Goal: Transaction & Acquisition: Book appointment/travel/reservation

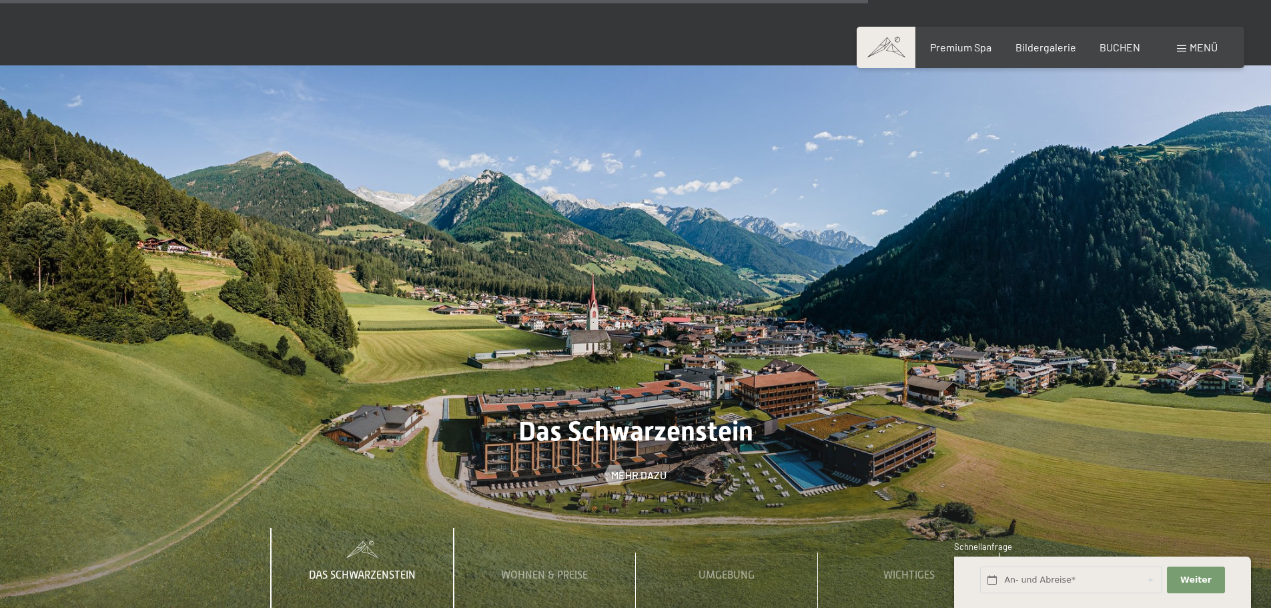
scroll to position [4602, 0]
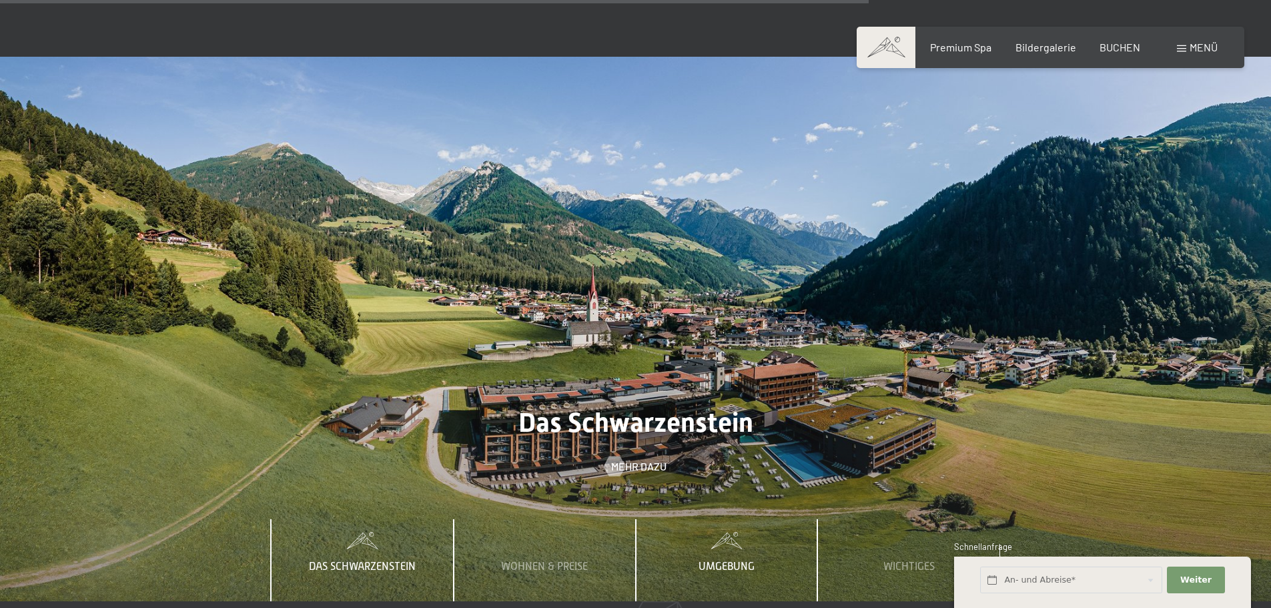
click at [748, 560] on span "Umgebung" at bounding box center [726, 566] width 56 height 12
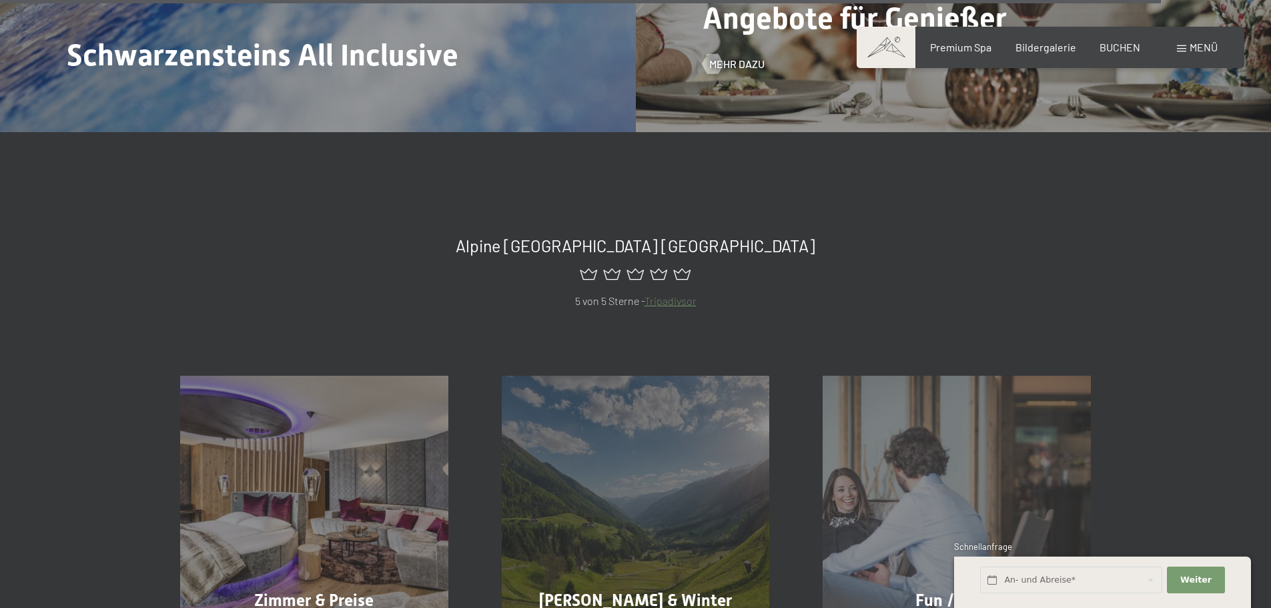
scroll to position [6270, 0]
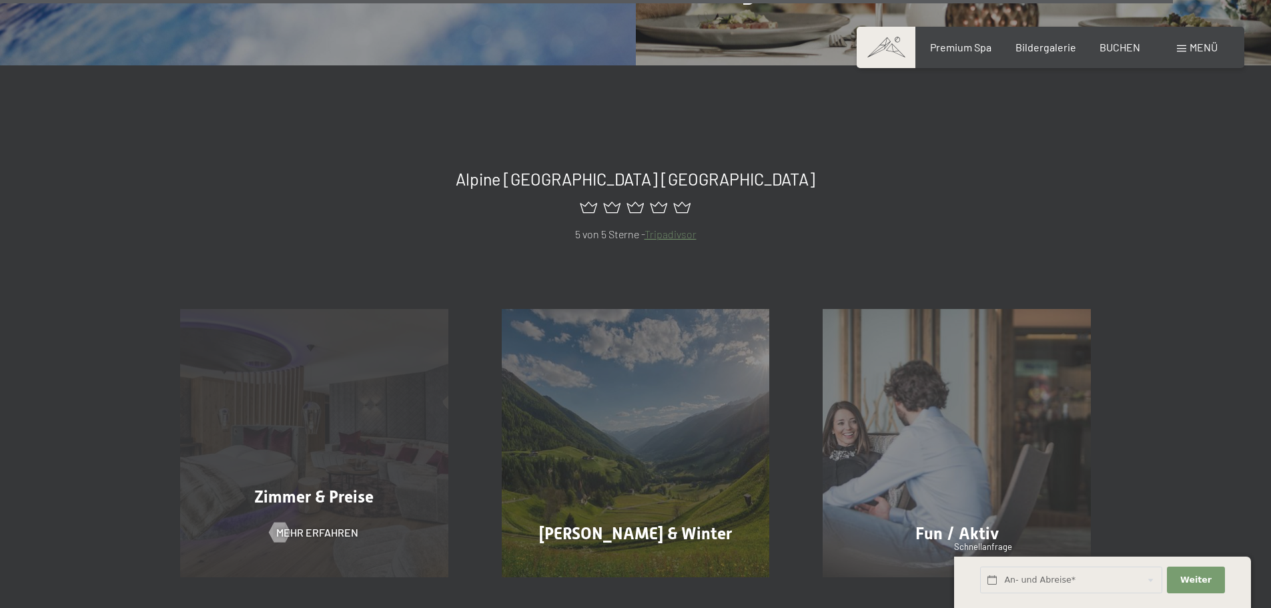
click at [394, 380] on div "Zimmer & Preise Mehr erfahren" at bounding box center [313, 443] width 321 height 268
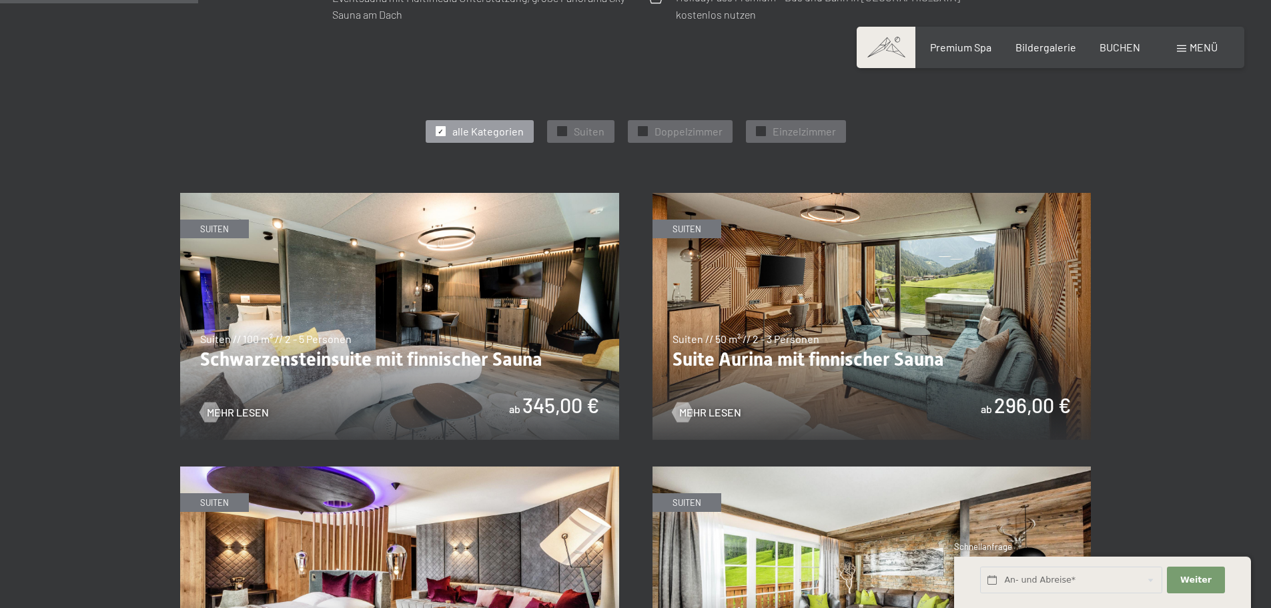
scroll to position [667, 0]
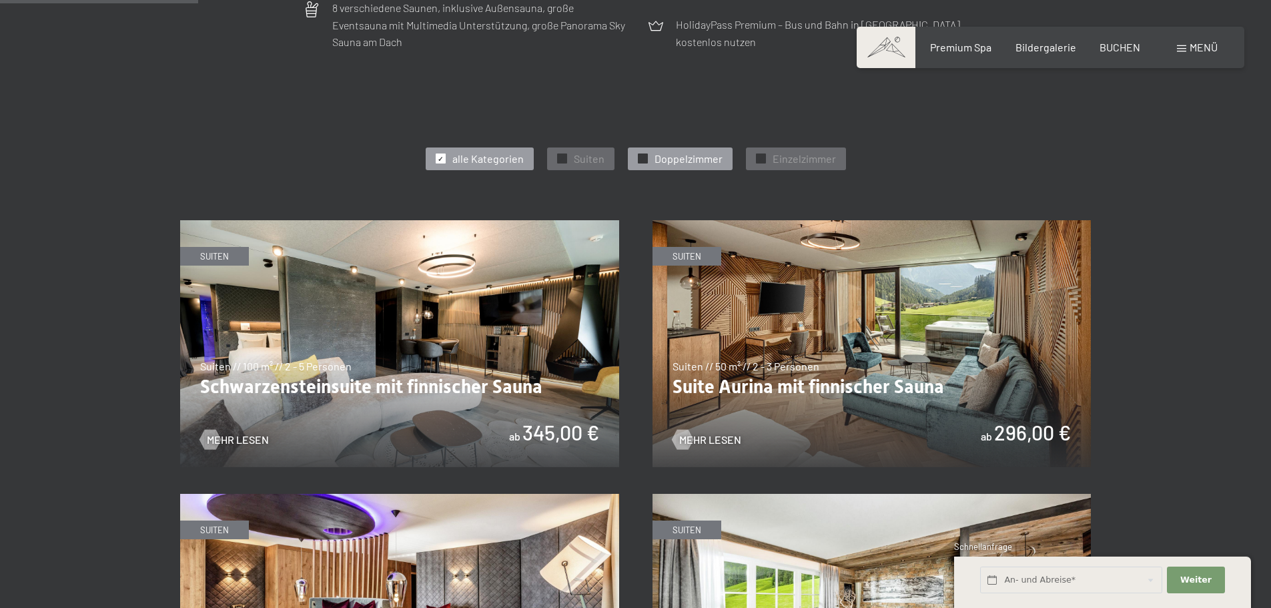
click at [680, 153] on span "Doppelzimmer" at bounding box center [688, 158] width 68 height 15
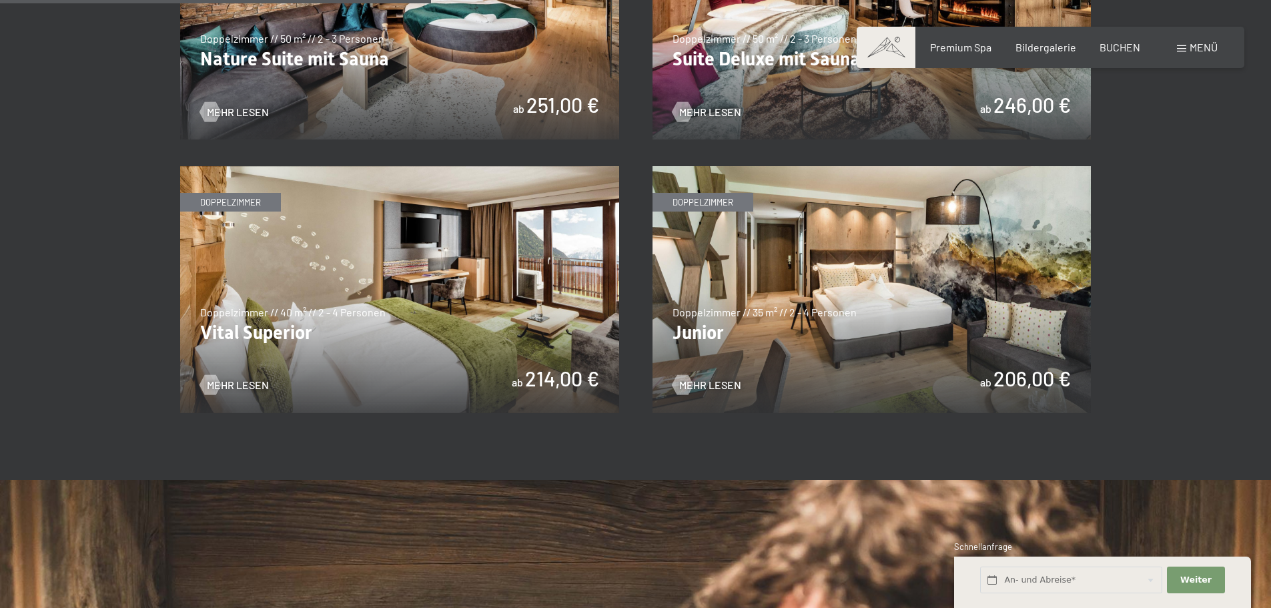
scroll to position [1000, 0]
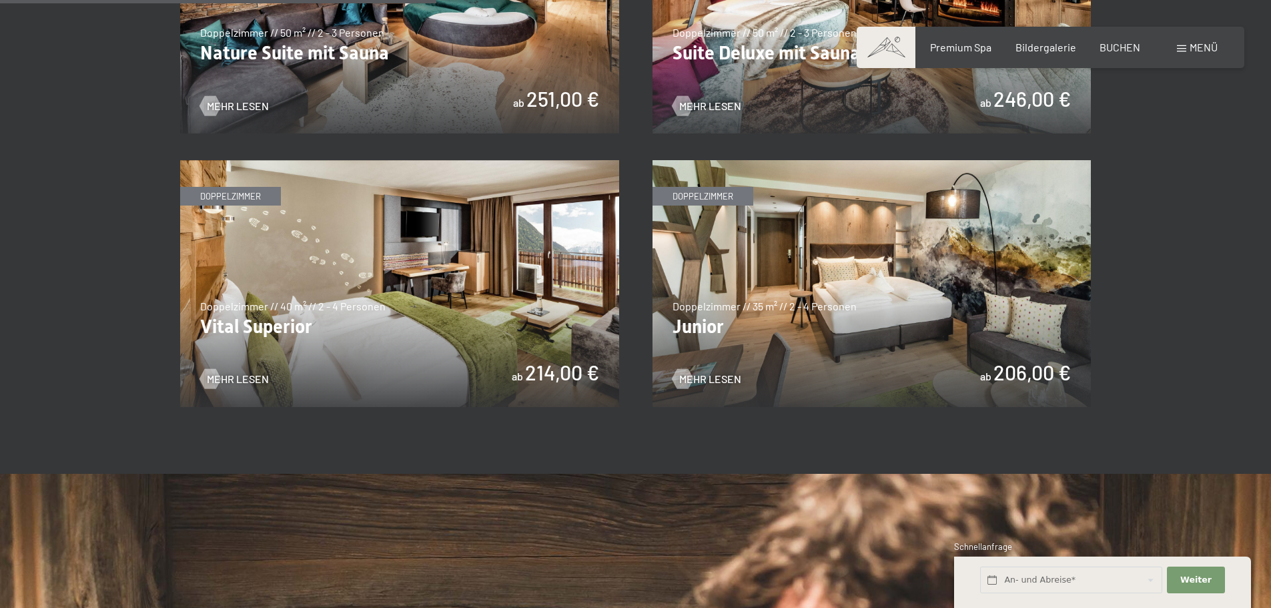
click at [794, 283] on img at bounding box center [871, 283] width 439 height 247
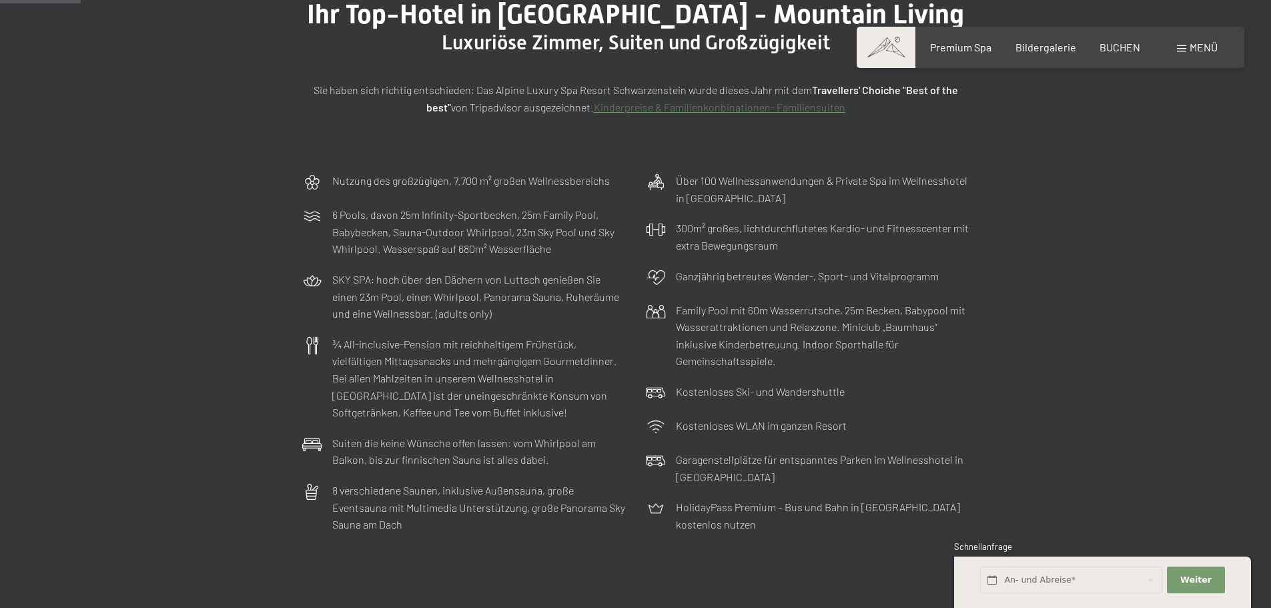
scroll to position [0, 0]
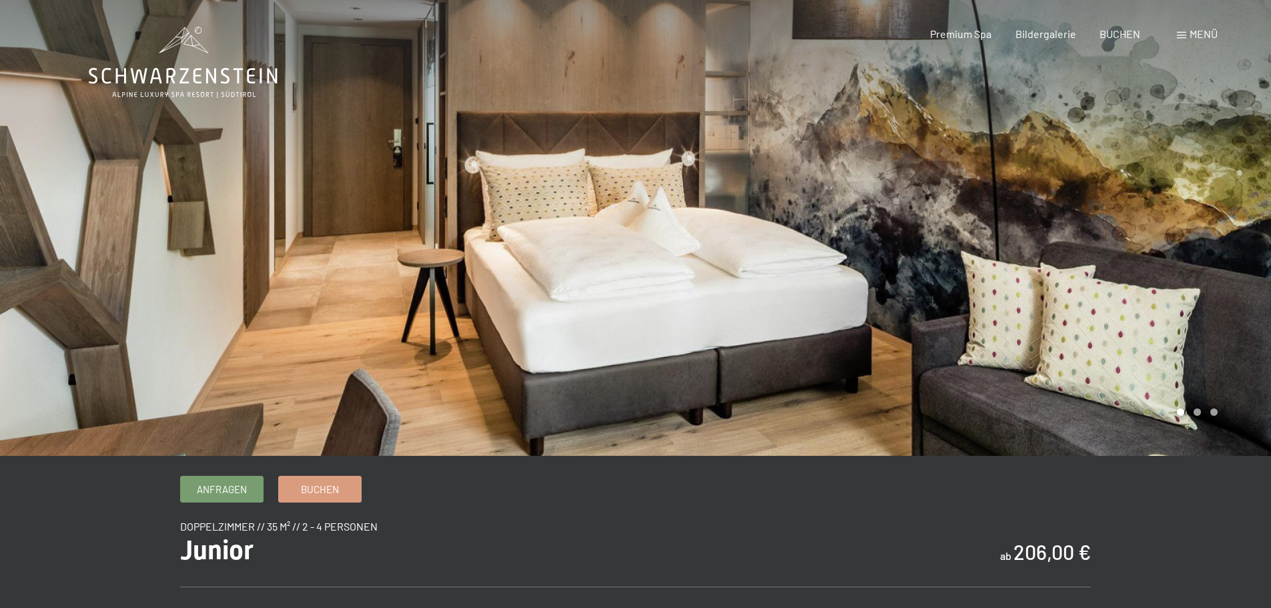
click at [1186, 275] on div at bounding box center [954, 228] width 636 height 456
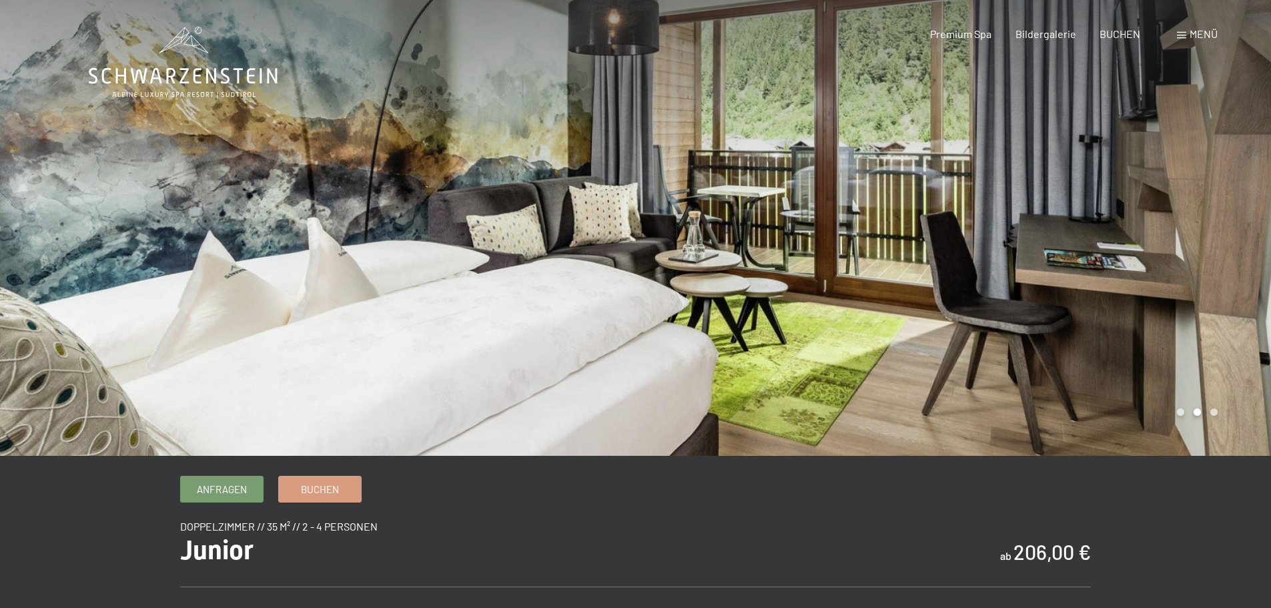
click at [1186, 275] on div at bounding box center [954, 228] width 636 height 456
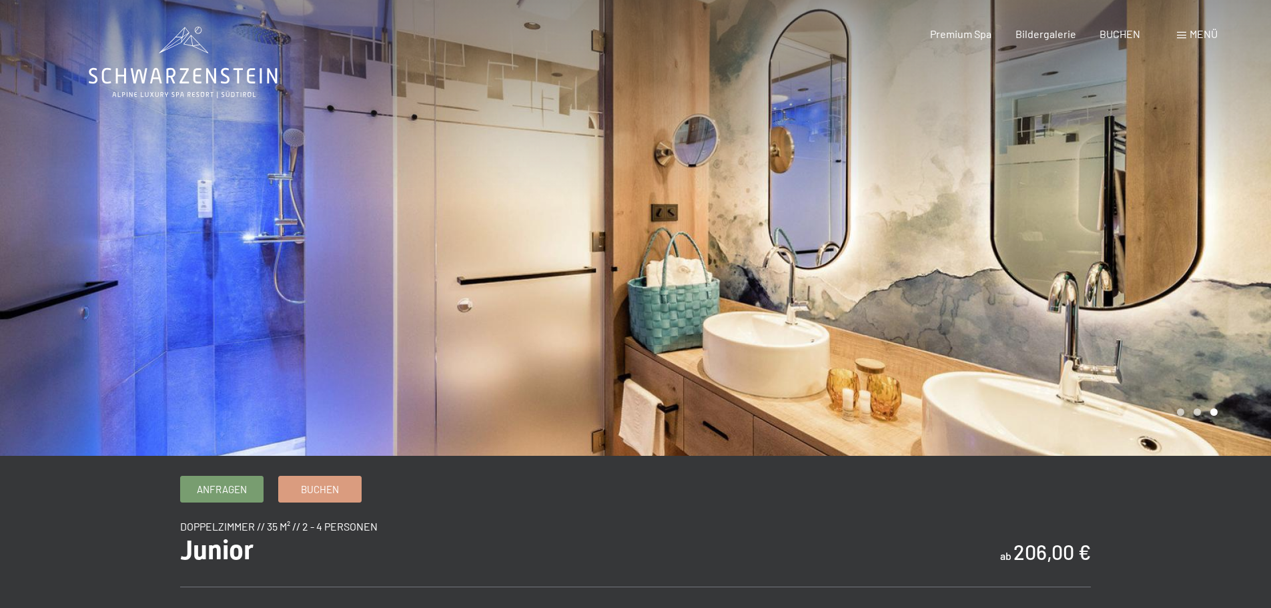
click at [1186, 275] on div at bounding box center [954, 228] width 636 height 456
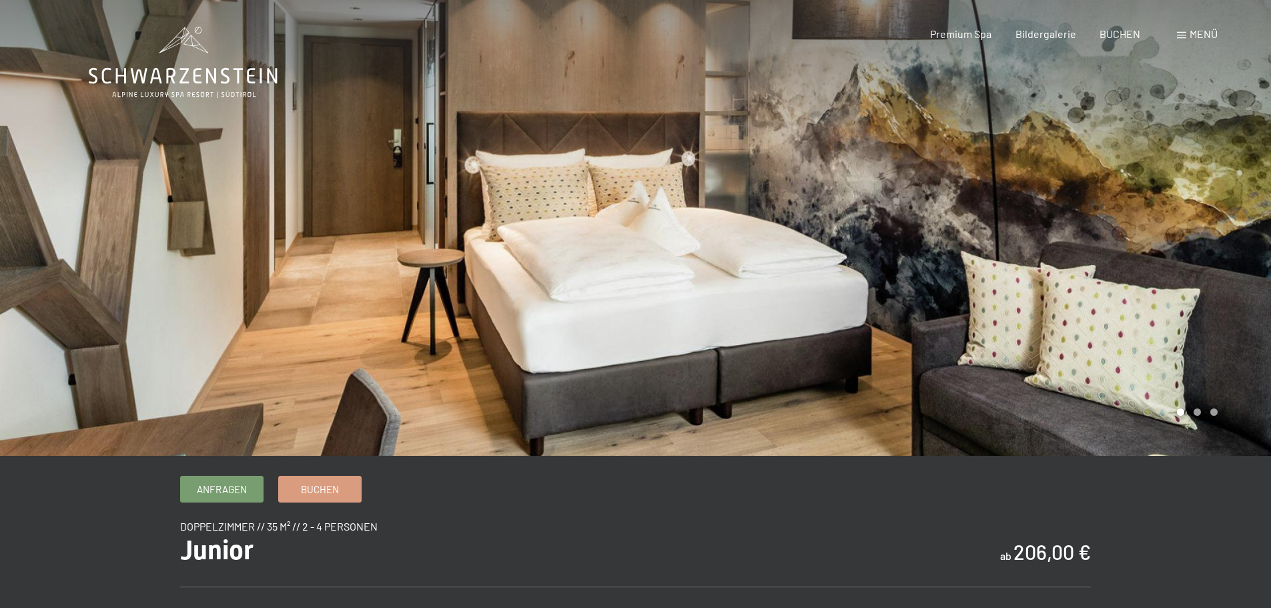
click at [1186, 275] on div at bounding box center [954, 228] width 636 height 456
